Goal: Information Seeking & Learning: Learn about a topic

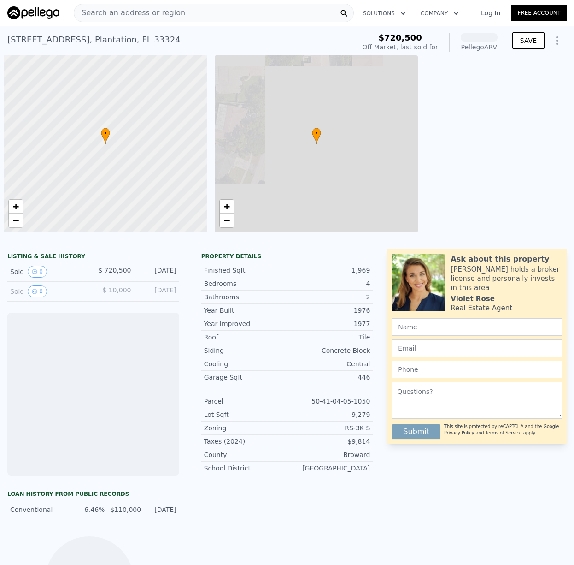
scroll to position [0, 4]
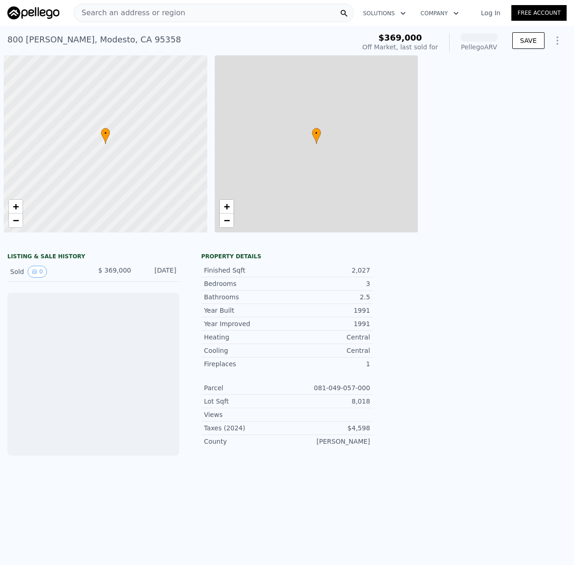
scroll to position [0, 4]
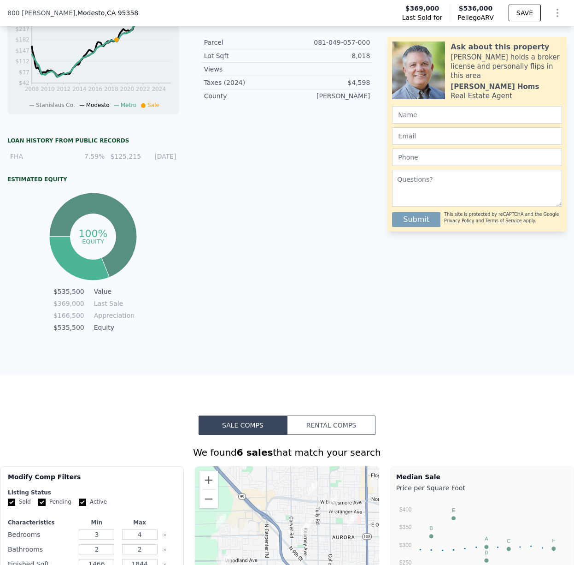
click at [352, 421] on button "Rental Comps" at bounding box center [331, 424] width 89 height 19
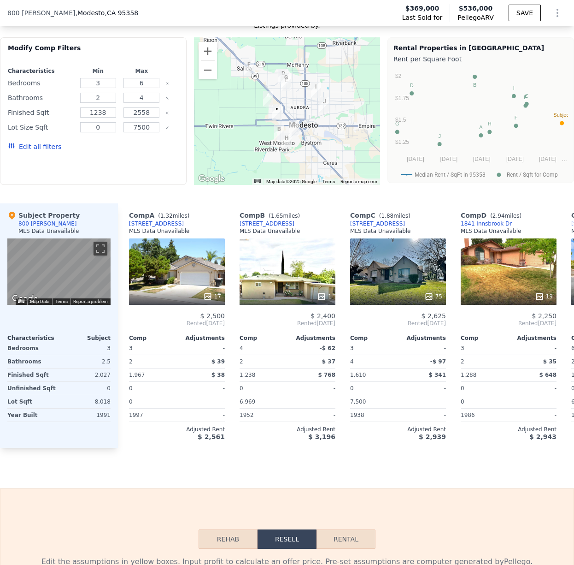
scroll to position [784, 0]
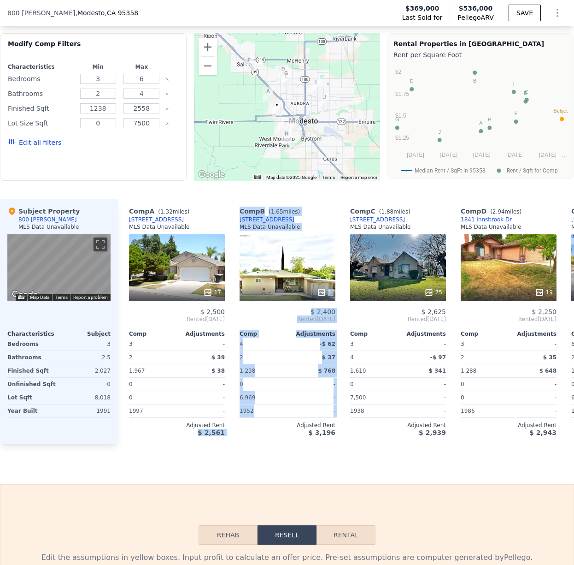
drag, startPoint x: 188, startPoint y: 427, endPoint x: 289, endPoint y: 428, distance: 100.5
click at [289, 428] on div "Comp A ( 1.32 miles) 1816 Beethoven Way MLS Data Unavailable 17 $ 2,500 Rented …" at bounding box center [346, 321] width 456 height 244
click at [212, 465] on div "Sale Comps Rental Comps We found 10 rentals that match your search Listings pro…" at bounding box center [287, 208] width 574 height 551
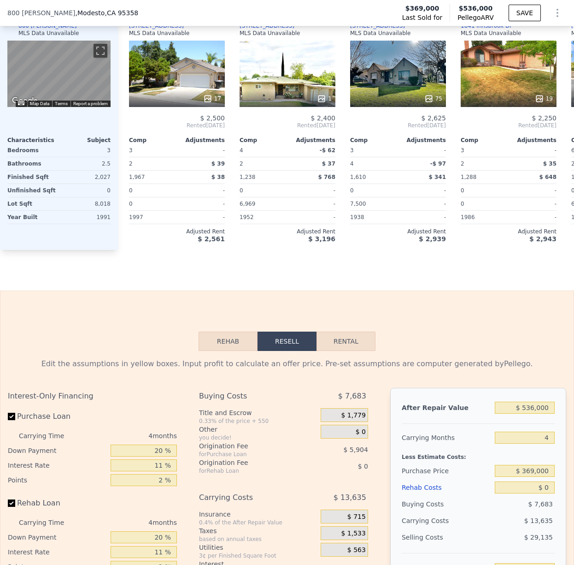
scroll to position [1011, 0]
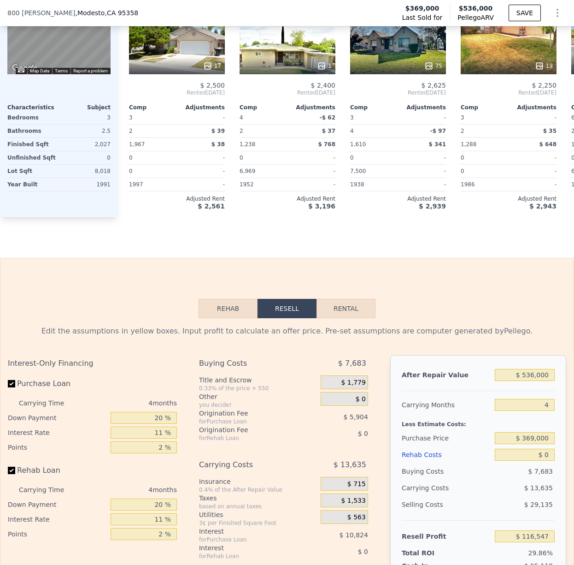
click at [225, 297] on div "Rehab Resell Rental Edit the assumptions in yellow boxes. Input profit to calcu…" at bounding box center [287, 480] width 574 height 444
click at [226, 306] on button "Rehab" at bounding box center [228, 308] width 59 height 19
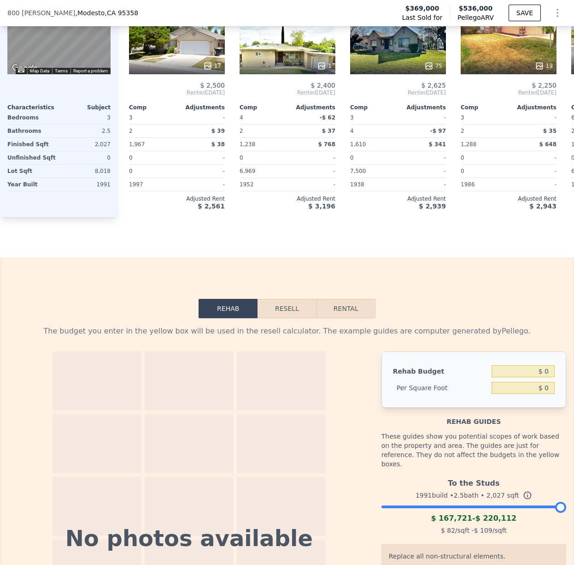
click at [285, 313] on button "Resell" at bounding box center [287, 308] width 59 height 19
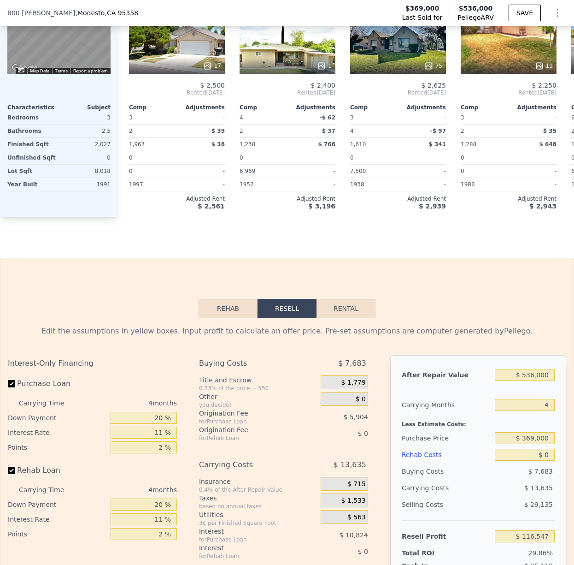
click at [353, 305] on button "Rental" at bounding box center [346, 308] width 59 height 19
select select "30"
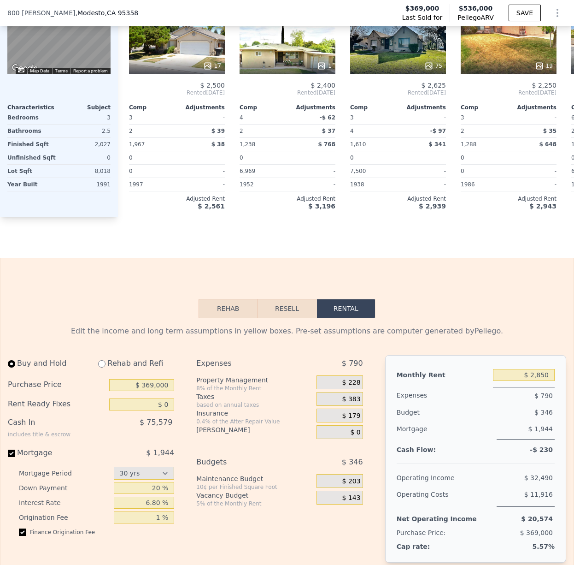
drag, startPoint x: 269, startPoint y: 305, endPoint x: 229, endPoint y: 306, distance: 39.7
click at [269, 305] on button "Resell" at bounding box center [287, 308] width 59 height 19
click at [221, 304] on button "Rehab" at bounding box center [228, 308] width 59 height 19
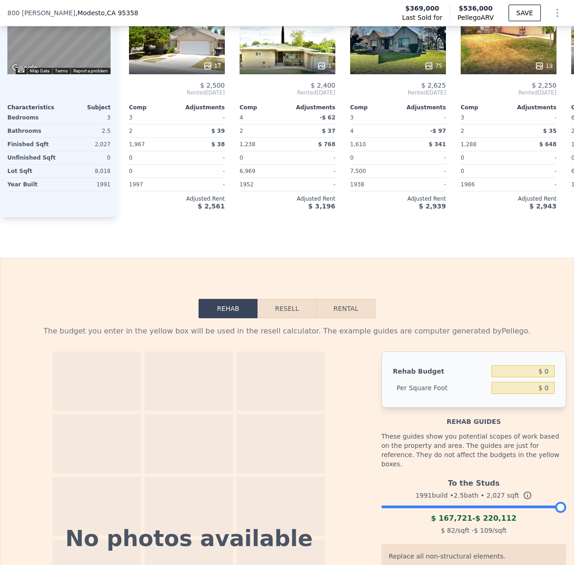
click at [272, 306] on button "Resell" at bounding box center [287, 308] width 59 height 19
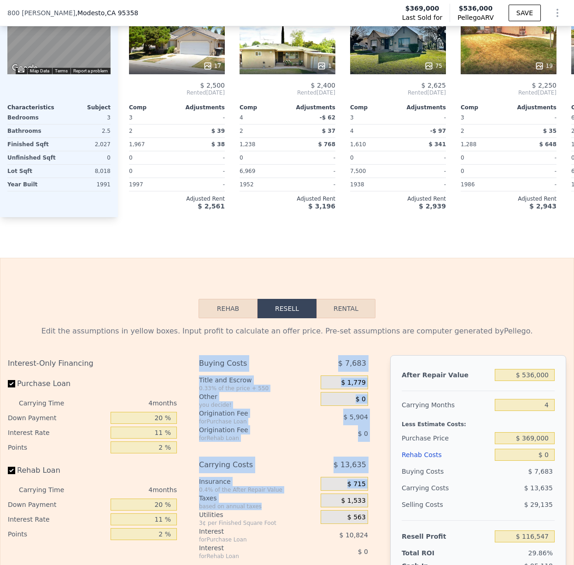
drag, startPoint x: 194, startPoint y: 371, endPoint x: 290, endPoint y: 506, distance: 166.0
click at [290, 506] on div "Interest-Only Financing Purchase Loan Carrying Time 4 months Down Payment 20 % …" at bounding box center [287, 508] width 559 height 306
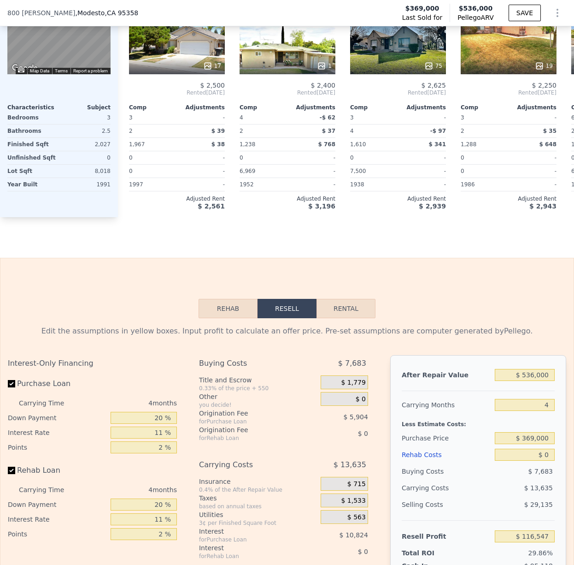
click at [290, 506] on div "based on annual taxes" at bounding box center [258, 505] width 118 height 7
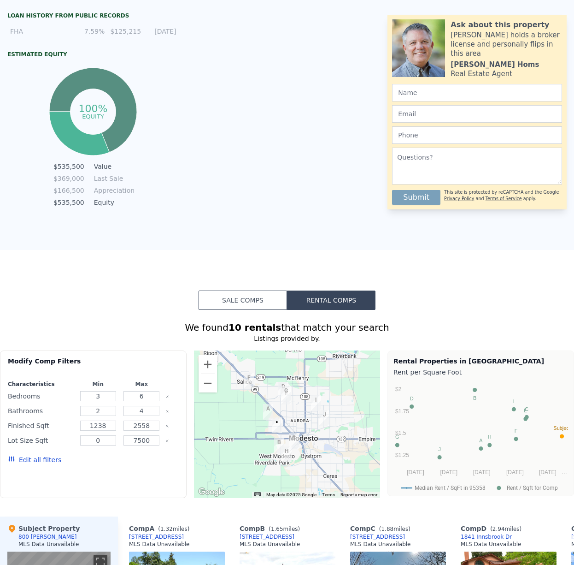
scroll to position [0, 0]
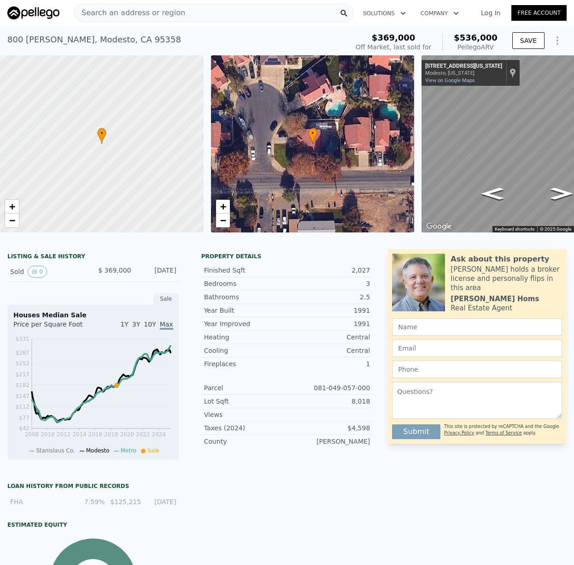
click at [186, 20] on div "Search an address or region" at bounding box center [214, 13] width 280 height 18
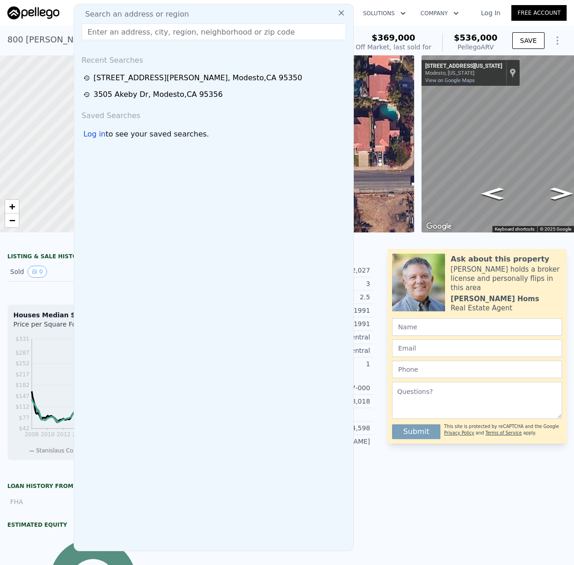
drag, startPoint x: 202, startPoint y: 16, endPoint x: 144, endPoint y: 35, distance: 61.8
click at [190, 15] on div "Search an address or region" at bounding box center [214, 14] width 272 height 11
click at [76, 4] on div "Search an address or region Search an address or region Recent Searches 2036 Sh…" at bounding box center [214, 13] width 280 height 18
click at [144, 36] on input "text" at bounding box center [214, 32] width 265 height 17
paste input "3740 Tenby Way, Modesto, CA 95356"
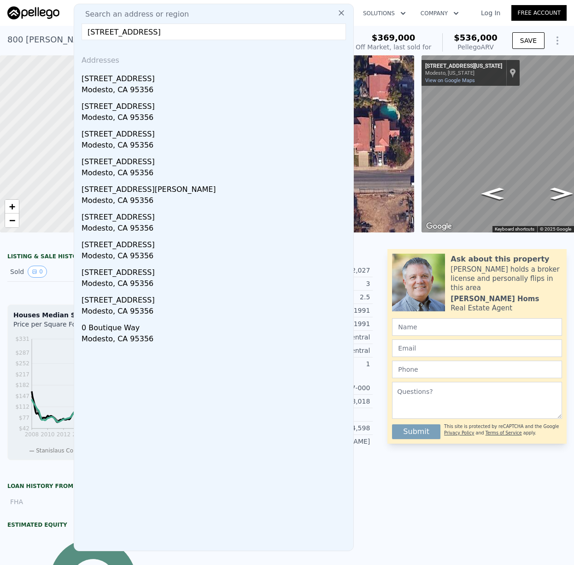
type input "3740 Tenby Way, Modesto, CA 95356"
click at [118, 82] on div "3740 Tenby Way" at bounding box center [216, 77] width 268 height 15
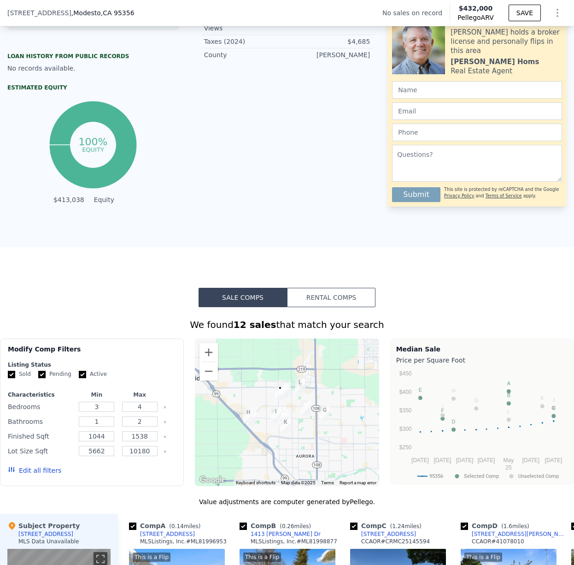
scroll to position [450, 0]
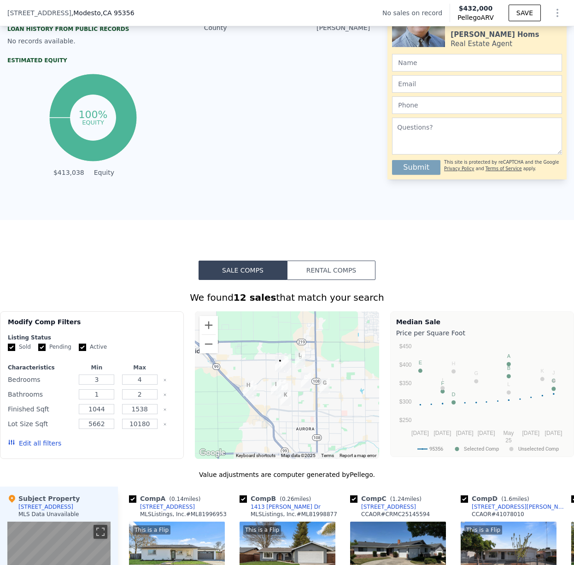
click at [334, 262] on button "Rental Comps" at bounding box center [331, 269] width 89 height 19
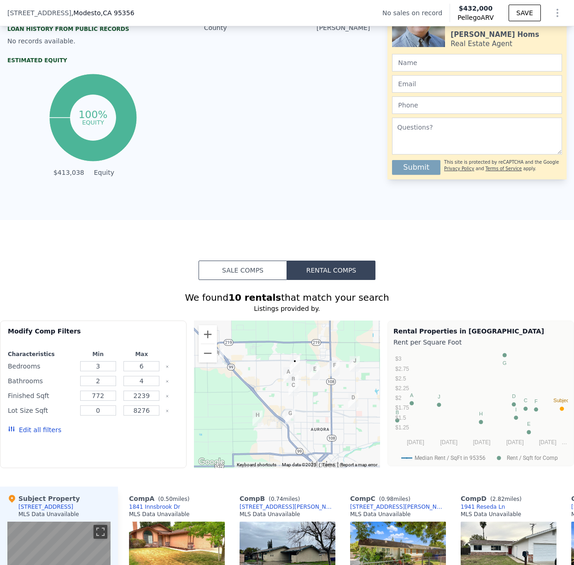
click at [246, 269] on button "Sale Comps" at bounding box center [243, 269] width 89 height 19
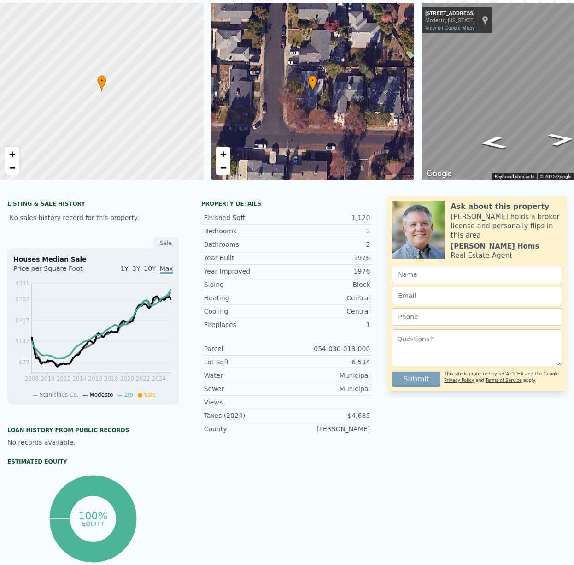
scroll to position [0, 0]
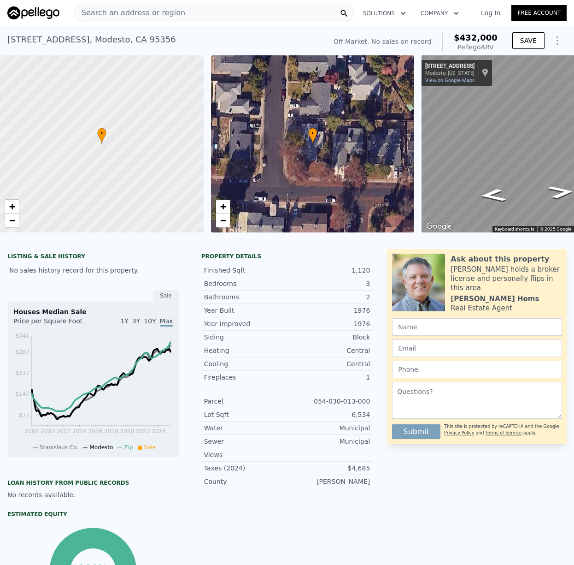
click at [249, 17] on div "Search an address or region" at bounding box center [214, 13] width 280 height 18
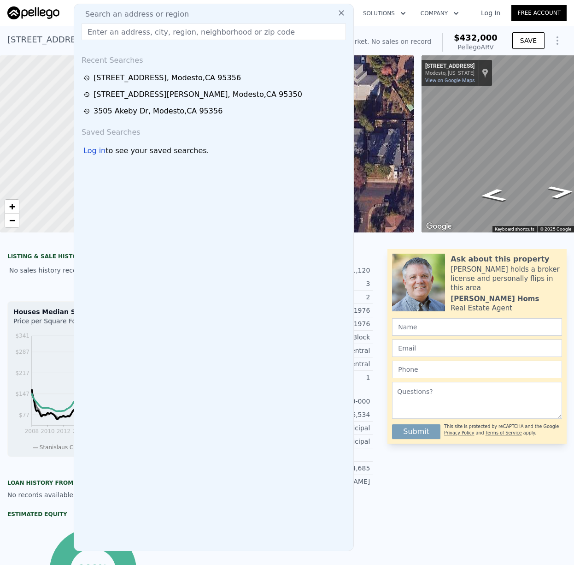
click at [253, 12] on div "Search an address or region" at bounding box center [214, 14] width 272 height 11
click at [256, 35] on input "text" at bounding box center [214, 32] width 265 height 17
paste input "2036 Sheldon Dr, Modesto, CA 95350"
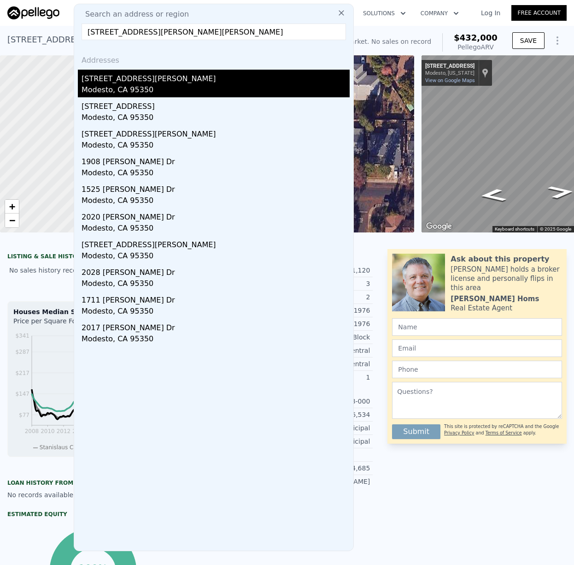
type input "2036 Sheldon Dr, Modesto, CA 95350"
click at [130, 86] on div "Modesto, CA 95350" at bounding box center [216, 90] width 268 height 13
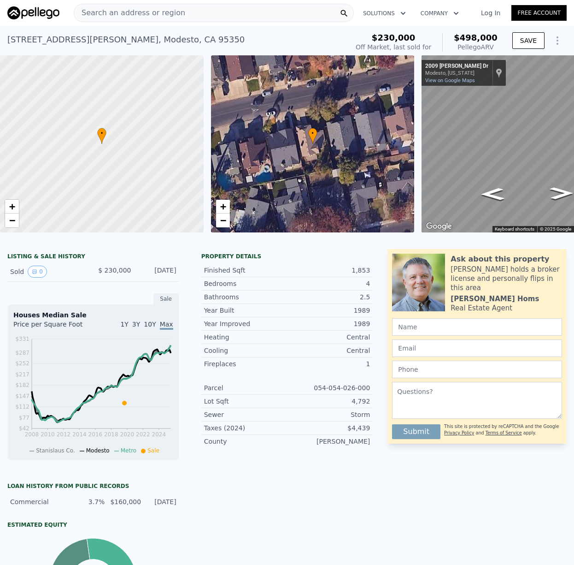
click at [192, 19] on div "Search an address or region" at bounding box center [214, 13] width 280 height 18
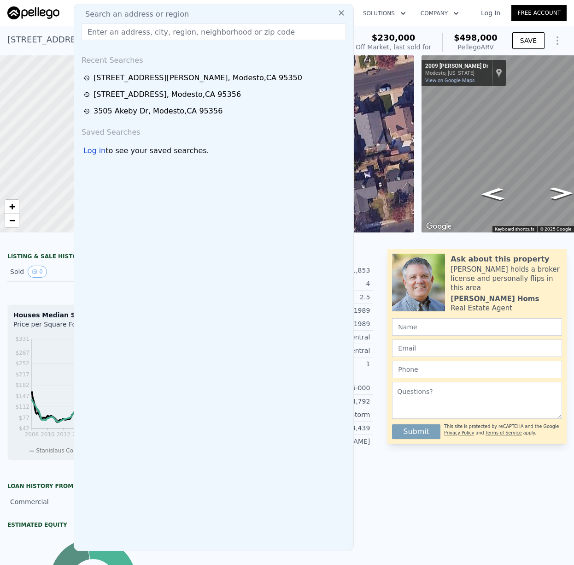
click at [195, 17] on div "Search an address or region" at bounding box center [214, 14] width 272 height 11
click at [304, 31] on input "text" at bounding box center [214, 32] width 265 height 17
paste input "544 E Clay St, Stockton, CA 95206"
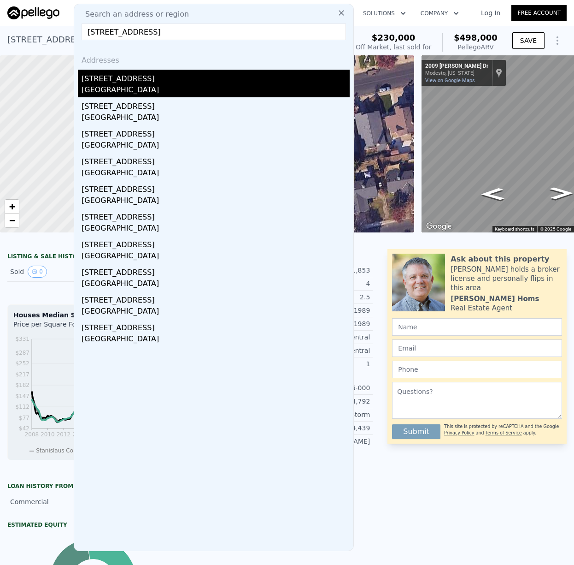
type input "544 E Clay St, Stockton, CA 95206"
click at [239, 87] on div "Stockton, CA 95206" at bounding box center [216, 90] width 268 height 13
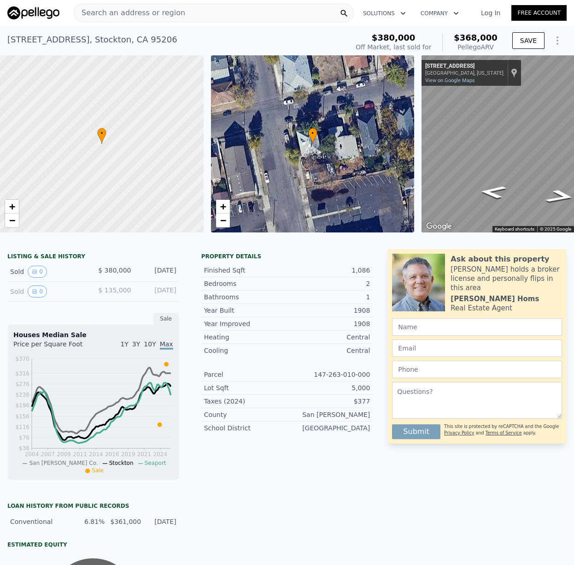
click at [172, 9] on span "Search an address or region" at bounding box center [129, 12] width 111 height 11
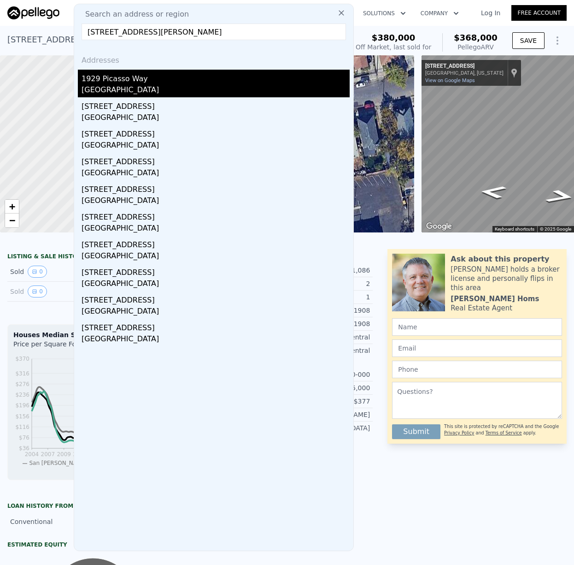
type input "1929 Picasso Way, Stockton, CA 95206"
click at [118, 81] on div "1929 Picasso Way" at bounding box center [216, 77] width 268 height 15
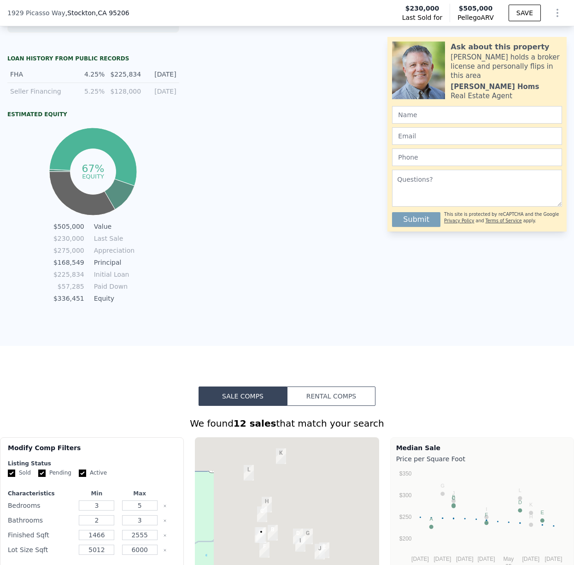
scroll to position [529, 0]
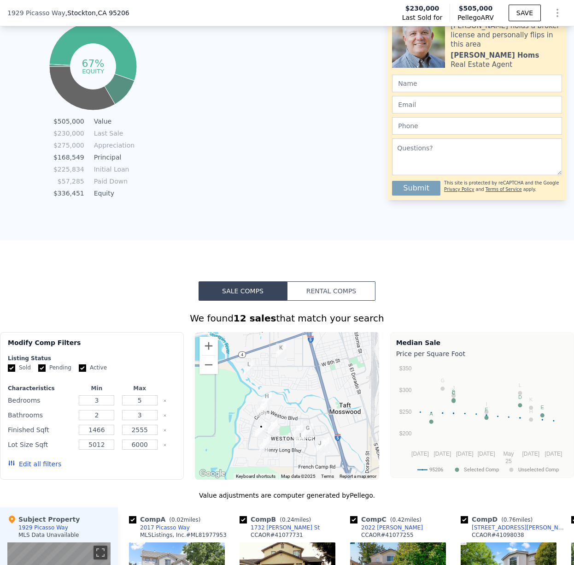
click at [331, 289] on button "Rental Comps" at bounding box center [331, 290] width 89 height 19
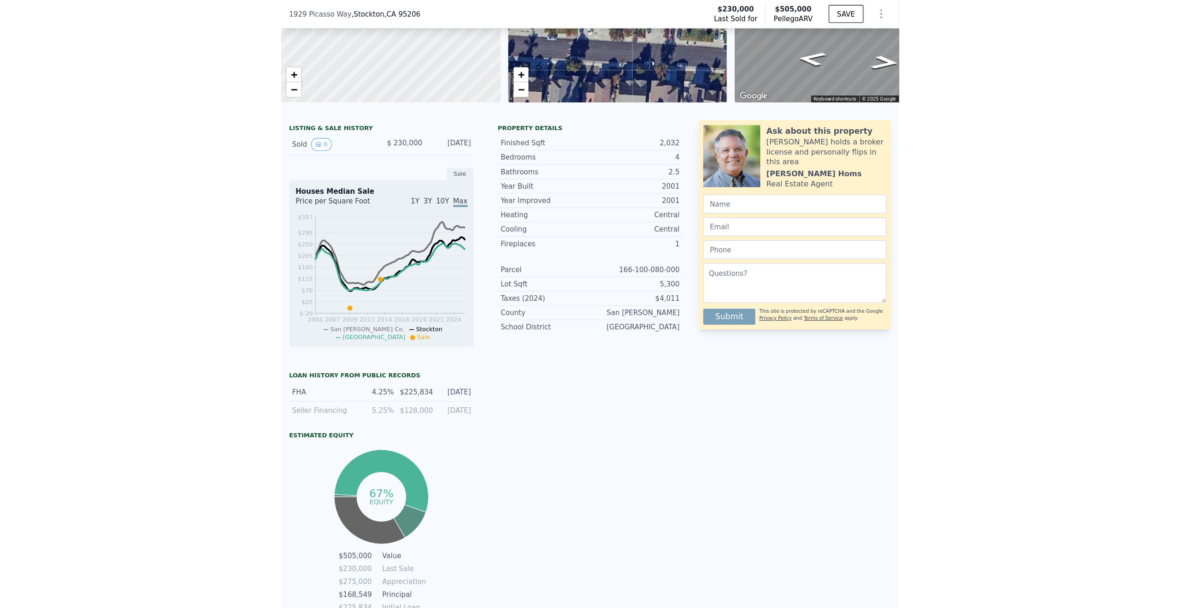
scroll to position [0, 0]
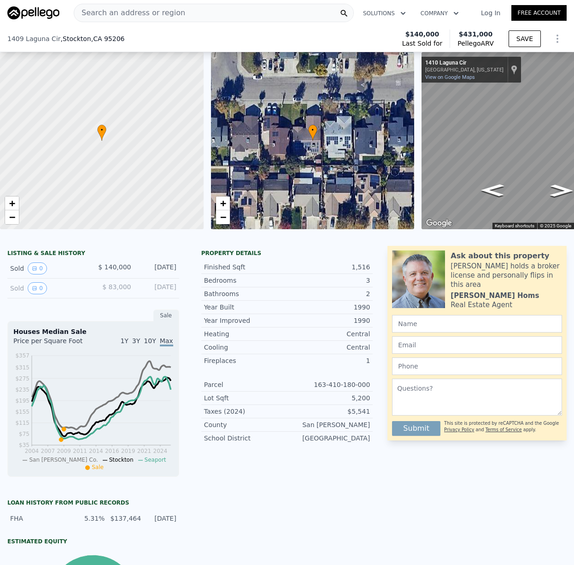
scroll to position [476, 0]
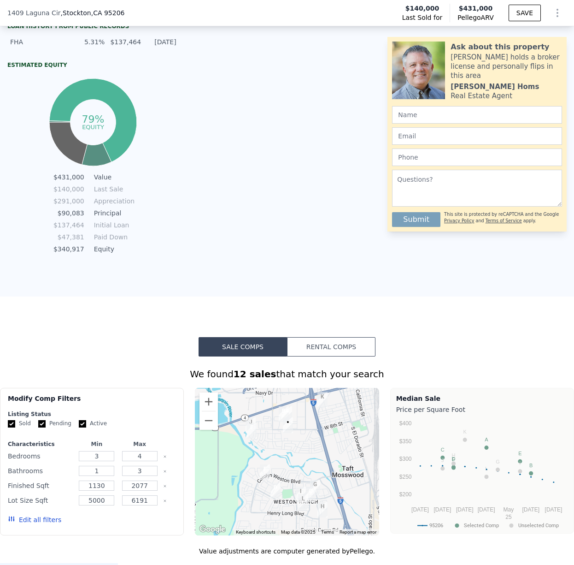
click at [319, 340] on button "Rental Comps" at bounding box center [331, 346] width 89 height 19
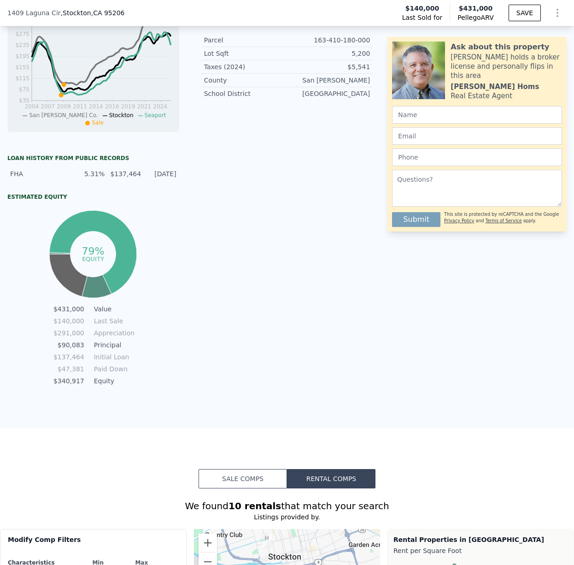
scroll to position [0, 0]
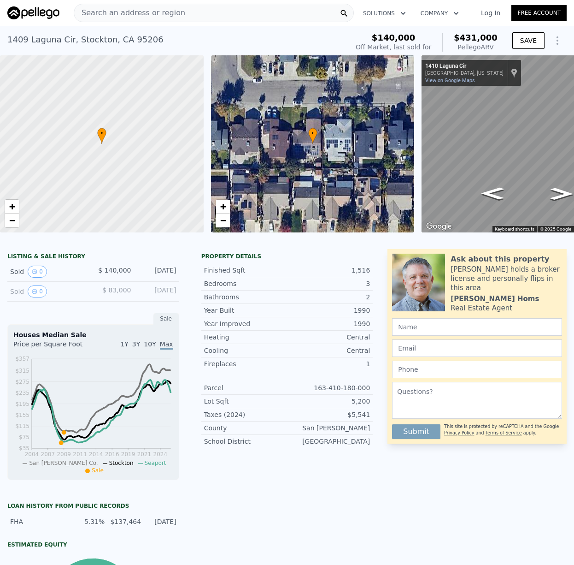
drag, startPoint x: 464, startPoint y: 35, endPoint x: 485, endPoint y: 81, distance: 49.7
click at [507, 52] on div "$140,000 Off Market, last sold for $431,000 Pellego ARV SAVE" at bounding box center [459, 43] width 215 height 26
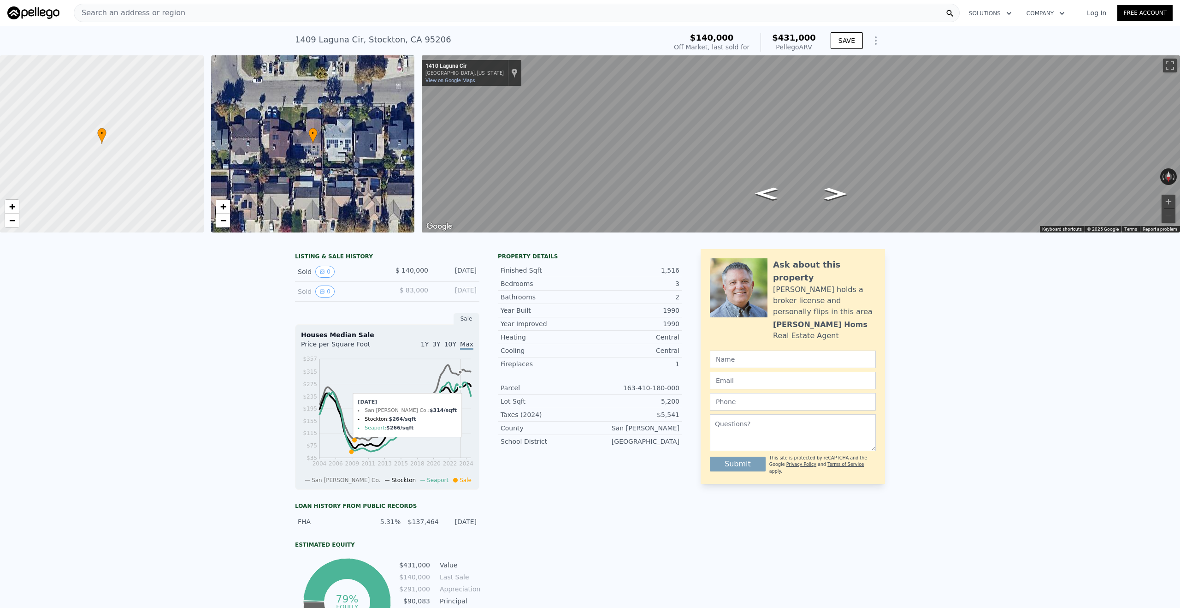
drag, startPoint x: 489, startPoint y: 264, endPoint x: 688, endPoint y: 456, distance: 277.1
click at [574, 456] on div "LISTING & SALE HISTORY Sold 0 $ 140,000 Jun 30, 2009 Sold 0 $ 83,000 Feb 16, 20…" at bounding box center [590, 448] width 590 height 399
drag, startPoint x: 452, startPoint y: 33, endPoint x: 350, endPoint y: 51, distance: 103.4
click at [351, 51] on div "1409 Laguna Cir , Stockton , CA 95206 Sold Jun 2009 for $140k (~ARV $431k )" at bounding box center [479, 43] width 368 height 26
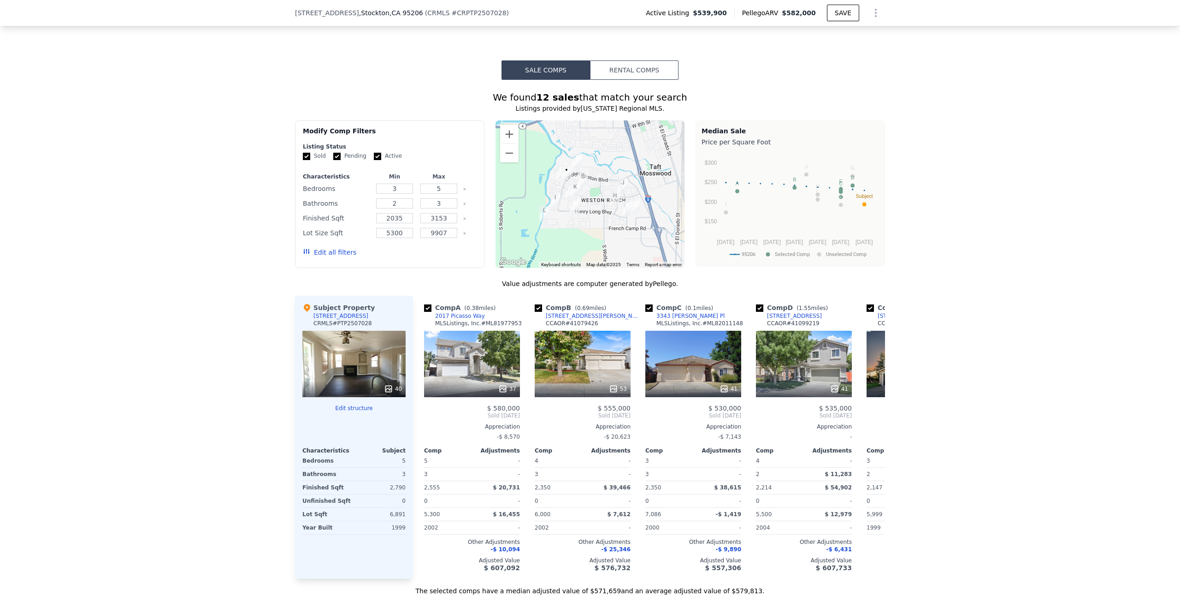
scroll to position [716, 0]
drag, startPoint x: 630, startPoint y: 76, endPoint x: 630, endPoint y: 83, distance: 7.8
click at [630, 76] on button "Rental Comps" at bounding box center [634, 68] width 89 height 19
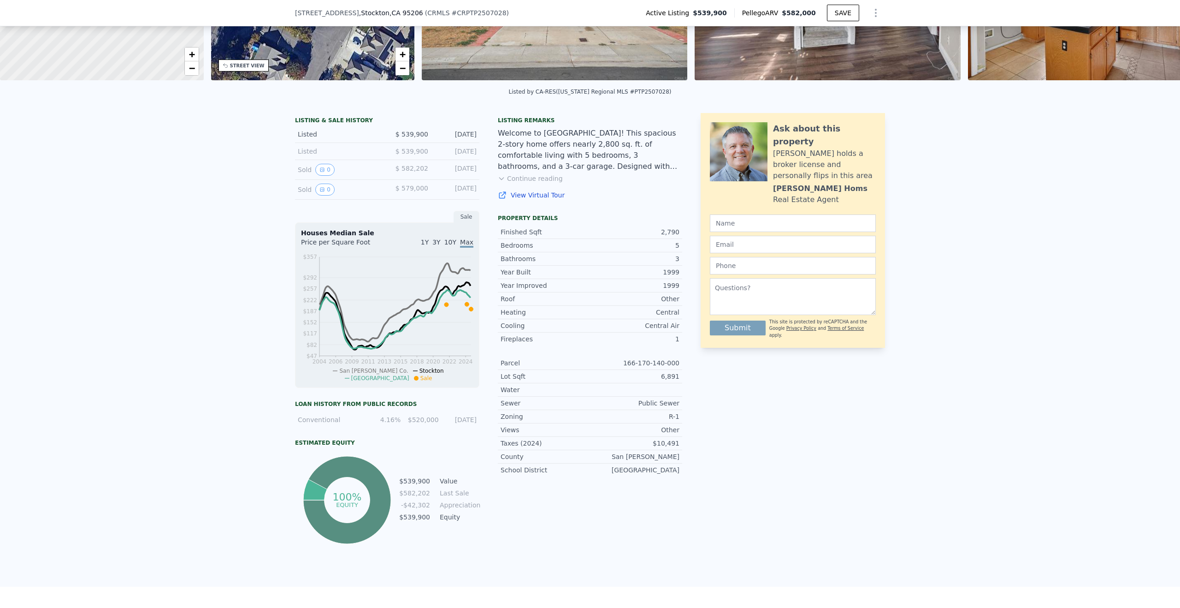
scroll to position [0, 0]
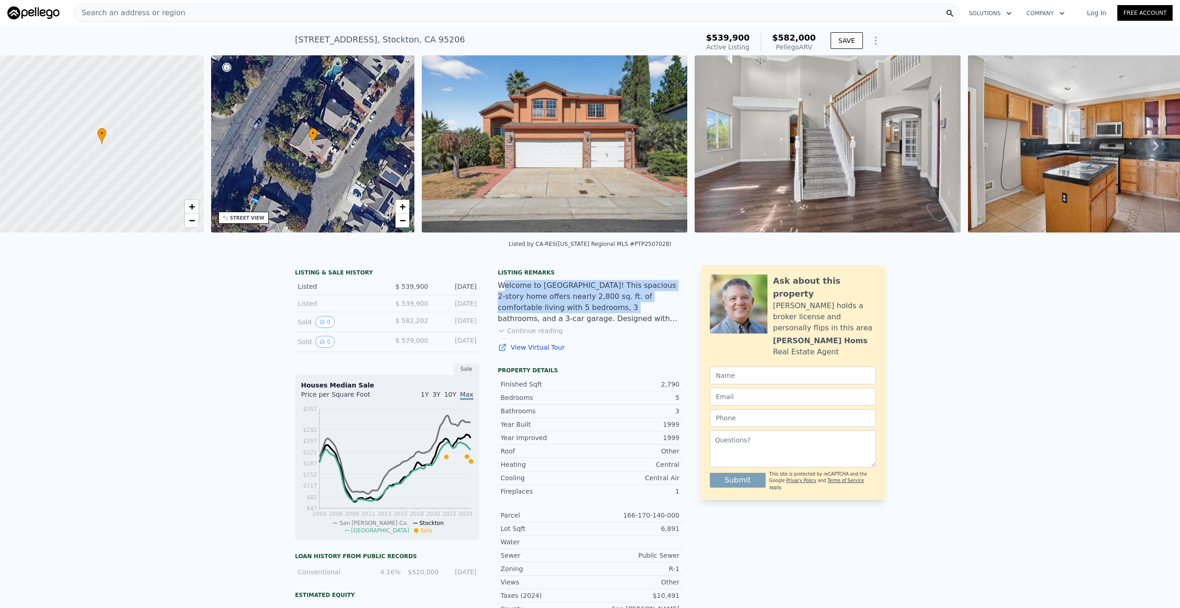
drag, startPoint x: 505, startPoint y: 284, endPoint x: 593, endPoint y: 277, distance: 87.9
click at [582, 312] on div "Welcome to [GEOGRAPHIC_DATA]! This spacious 2-story home offers nearly 2,800 sq…" at bounding box center [590, 302] width 184 height 44
click at [321, 15] on div "Search an address or region" at bounding box center [517, 13] width 886 height 18
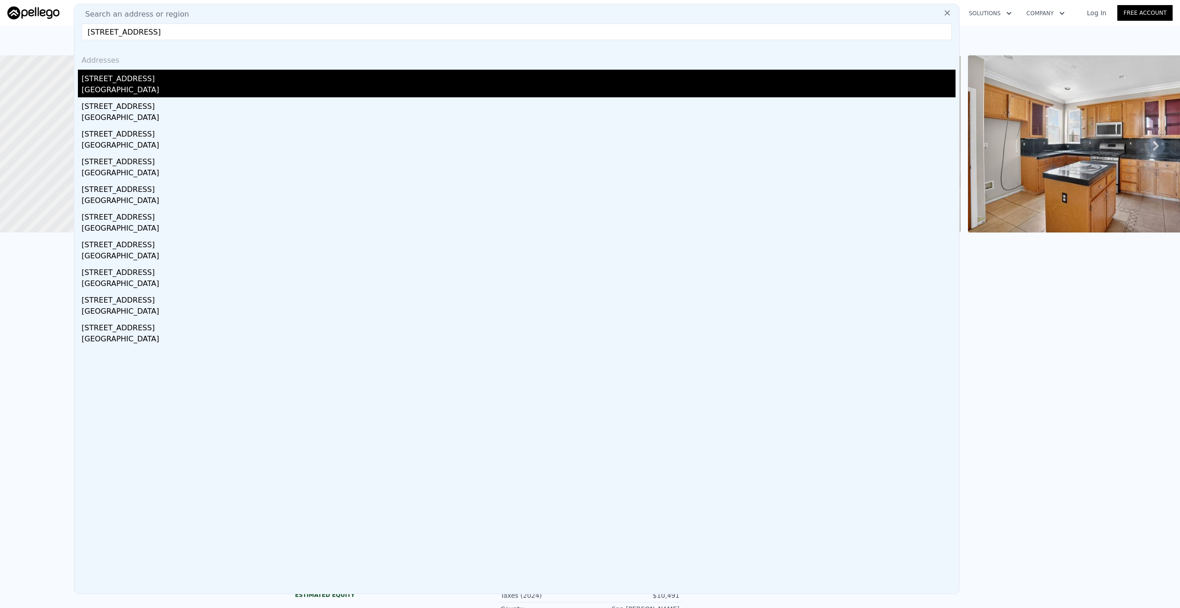
type input "[STREET_ADDRESS]"
click at [161, 77] on div "[STREET_ADDRESS]" at bounding box center [519, 77] width 874 height 15
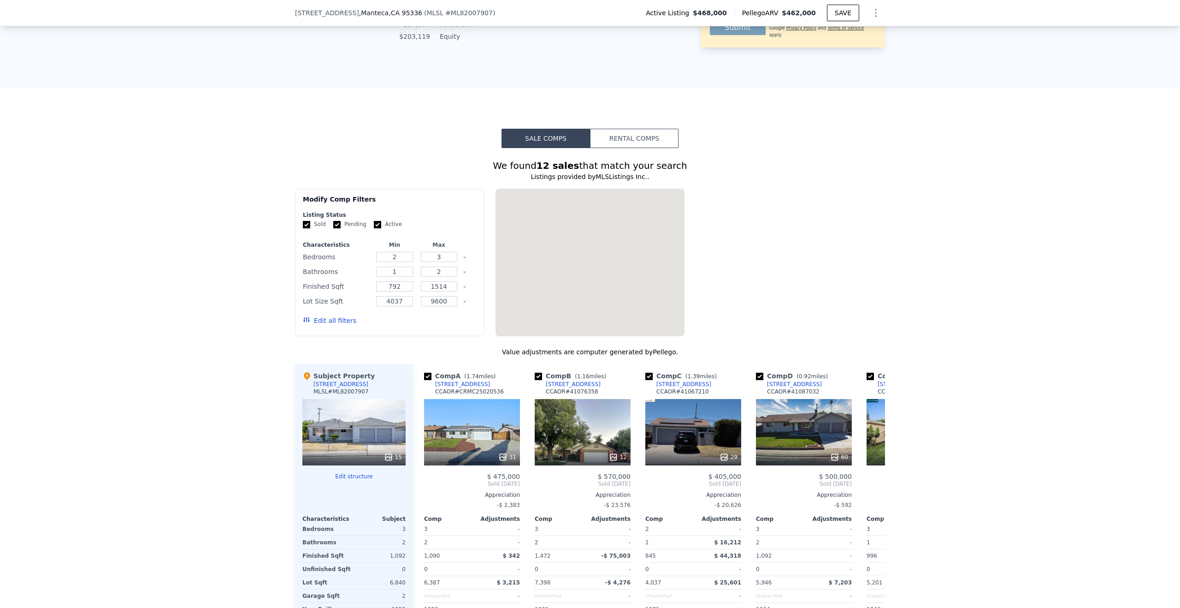
scroll to position [782, 0]
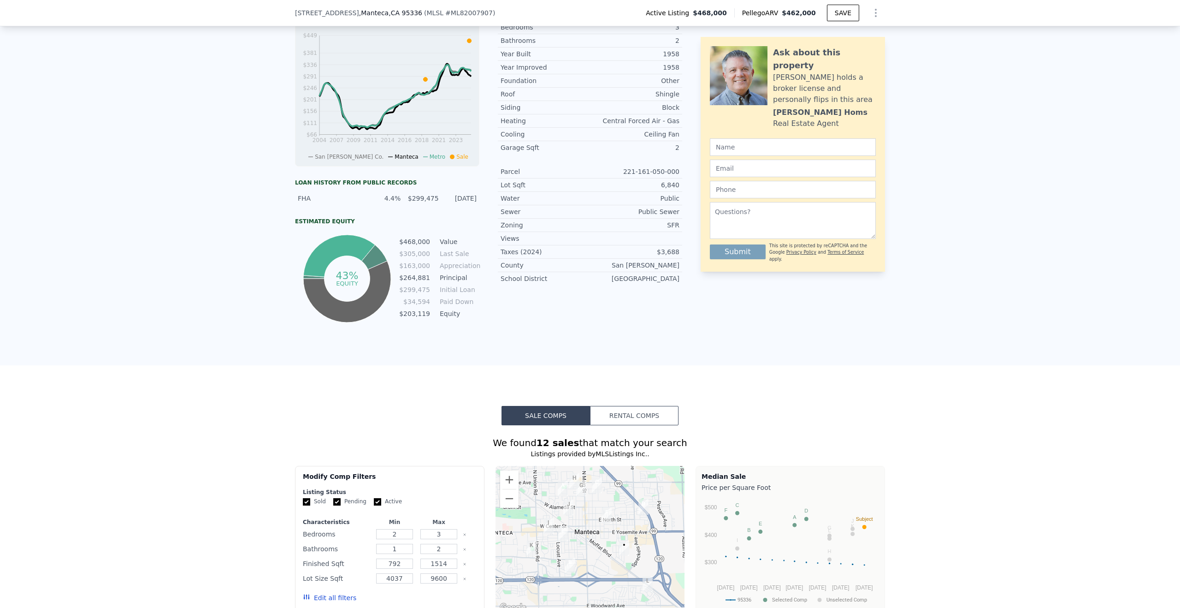
click at [620, 414] on button "Rental Comps" at bounding box center [634, 415] width 89 height 19
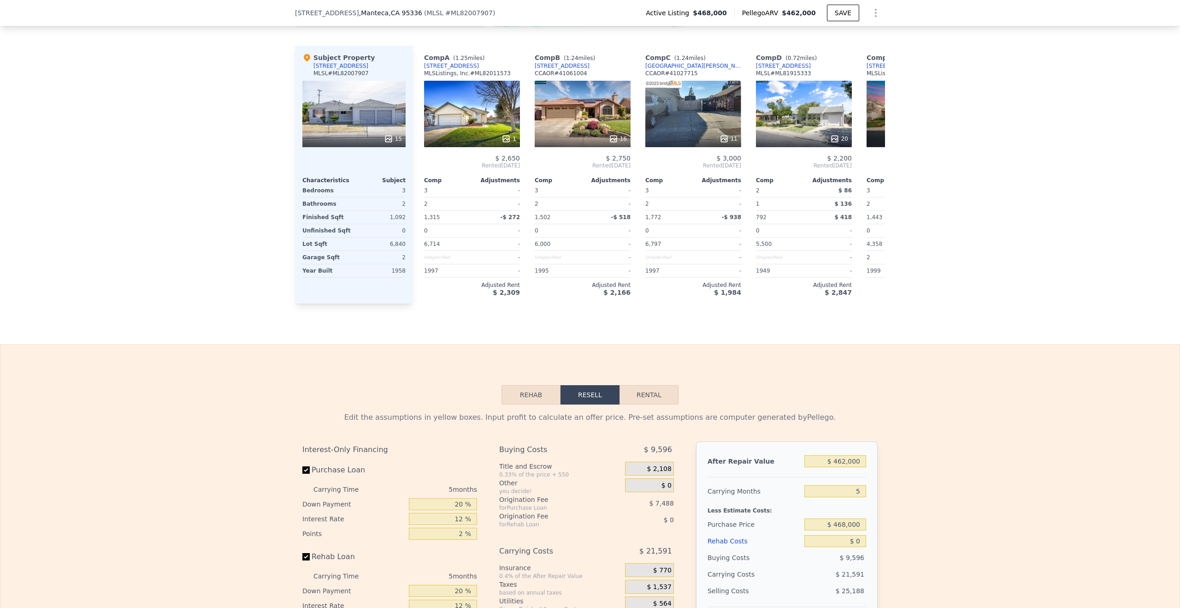
scroll to position [934, 0]
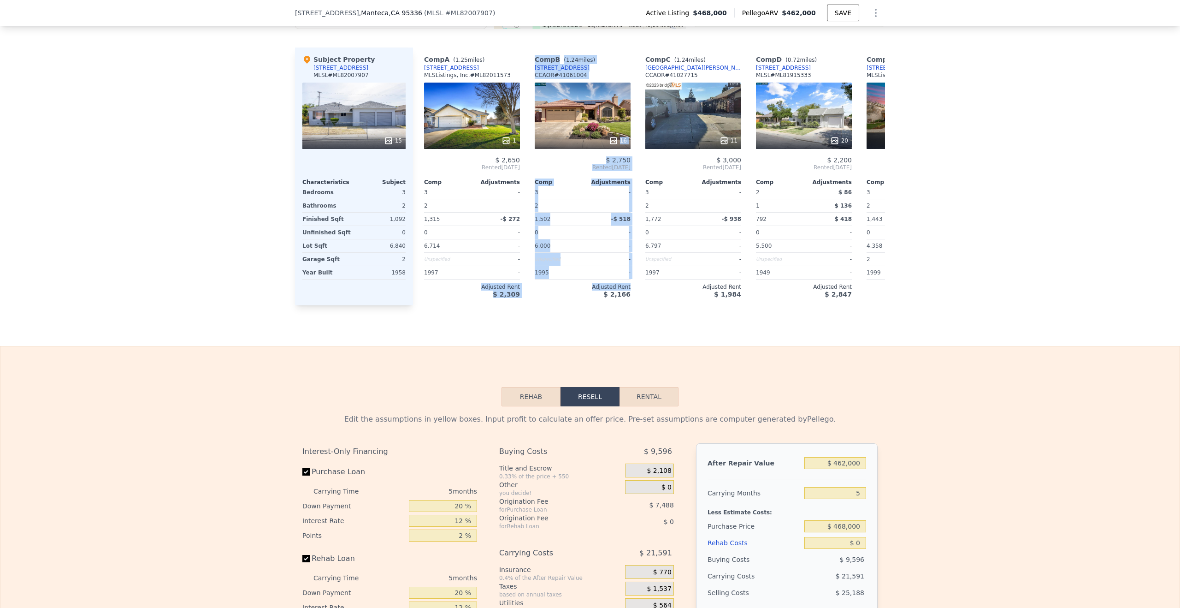
drag, startPoint x: 472, startPoint y: 285, endPoint x: 545, endPoint y: 297, distance: 74.2
click at [545, 297] on div "Comp A ( 1.25 miles) [STREET_ADDRESS] MLSListings, Inc. # ML82011573 1 $ 2,650 …" at bounding box center [649, 176] width 472 height 258
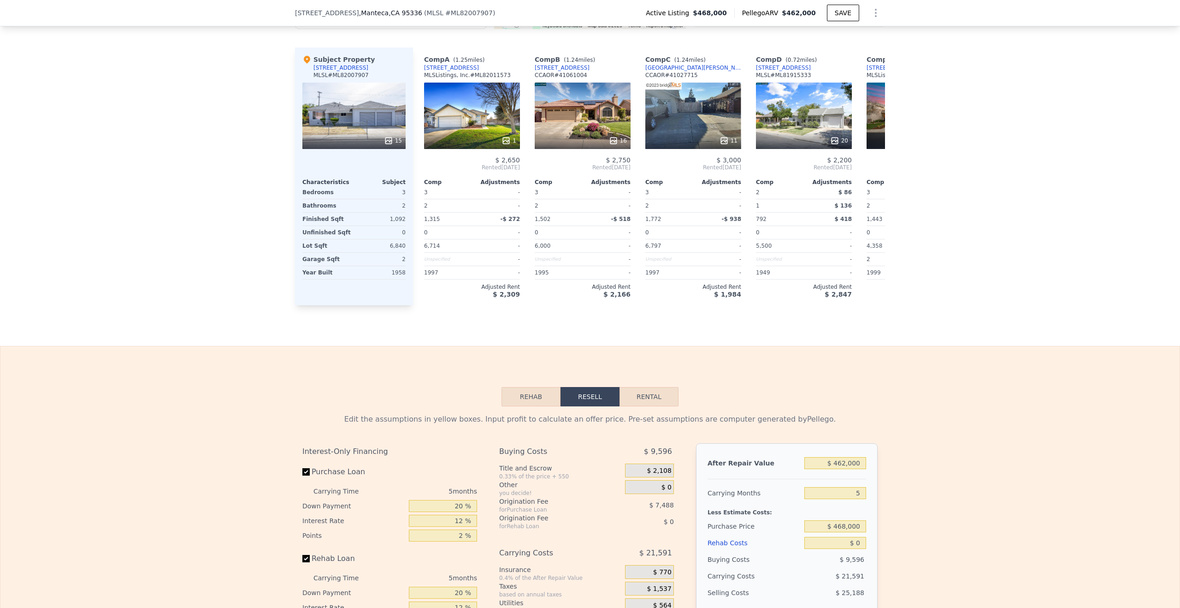
click at [542, 310] on div "Sale Comps Rental Comps We found 10 rentals that match your search Listings pro…" at bounding box center [590, 63] width 1180 height 565
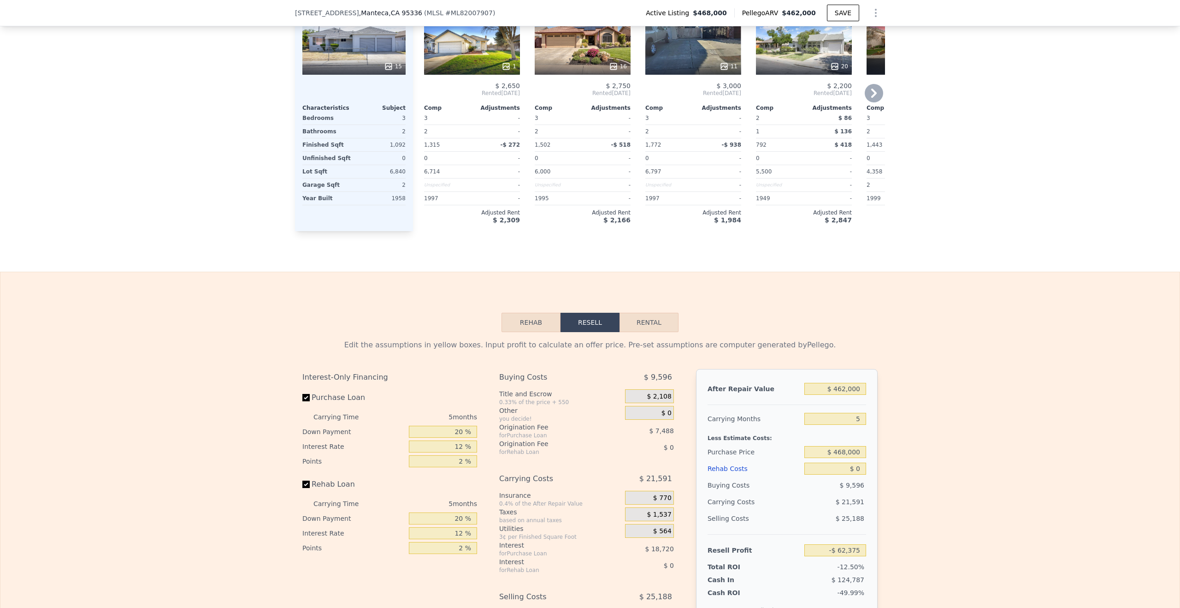
scroll to position [1042, 0]
